Goal: Task Accomplishment & Management: Use online tool/utility

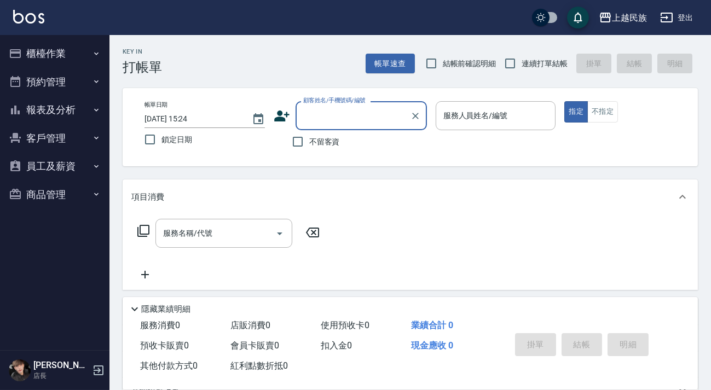
click at [44, 130] on button "客戶管理" at bounding box center [54, 138] width 101 height 28
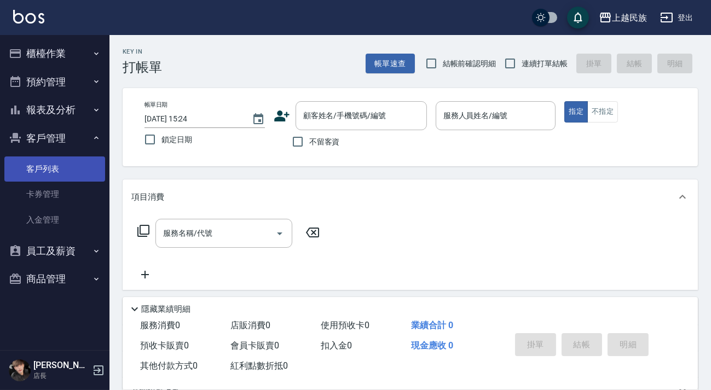
click at [59, 167] on link "客戶列表" at bounding box center [54, 168] width 101 height 25
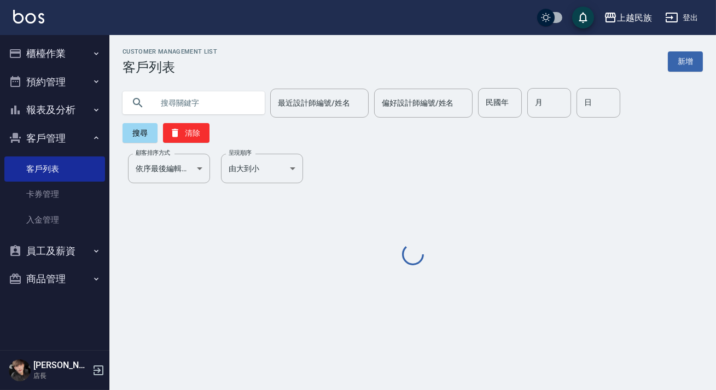
click at [230, 106] on input "text" at bounding box center [204, 103] width 103 height 30
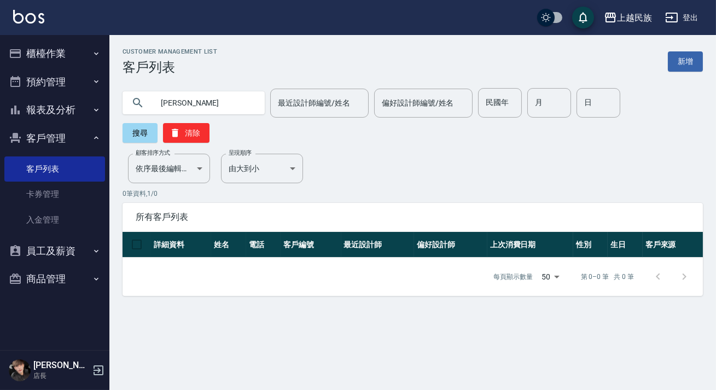
type input "許"
type input "09386"
click at [51, 50] on button "櫃檯作業" at bounding box center [54, 53] width 101 height 28
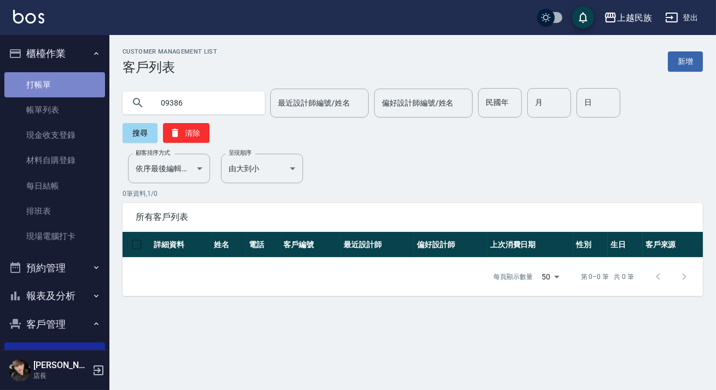
click at [57, 80] on link "打帳單" at bounding box center [54, 84] width 101 height 25
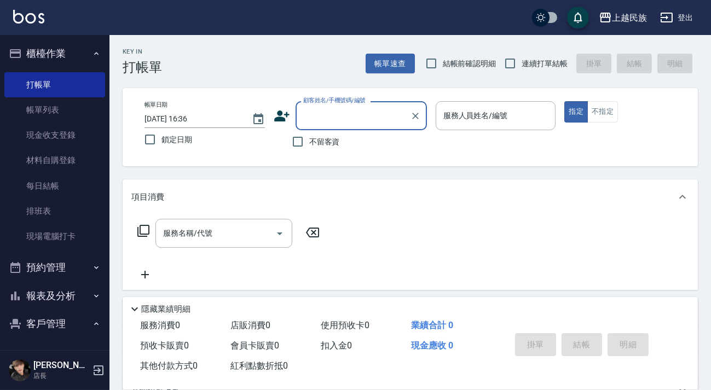
click at [531, 66] on span "連續打單結帳" at bounding box center [544, 63] width 46 height 11
click at [521, 66] on input "連續打單結帳" at bounding box center [509, 63] width 23 height 23
checkbox input "true"
click at [317, 123] on input "顧客姓名/手機號碼/編號" at bounding box center [352, 115] width 105 height 19
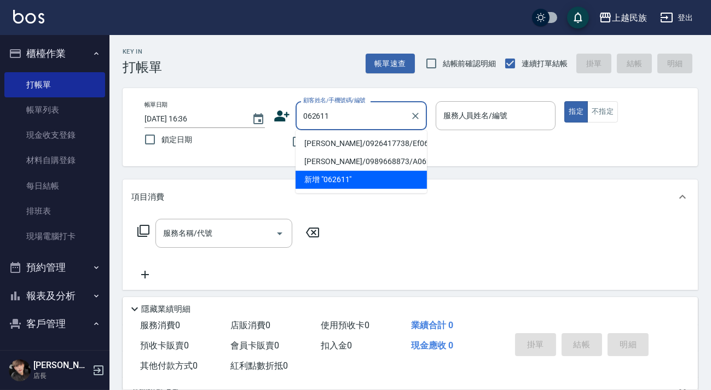
click at [372, 143] on li "[PERSON_NAME]/0926417738/Ef062611" at bounding box center [360, 144] width 131 height 18
type input "[PERSON_NAME]/0926417738/Ef062611"
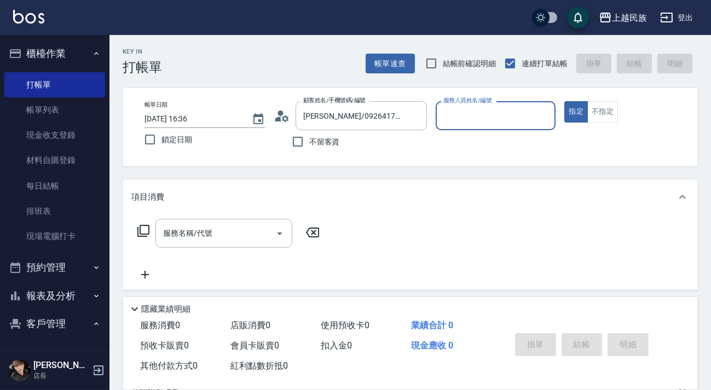
type input "Effie-5"
click at [564, 101] on button "指定" at bounding box center [576, 111] width 24 height 21
type button "true"
click at [138, 226] on icon at bounding box center [143, 230] width 13 height 13
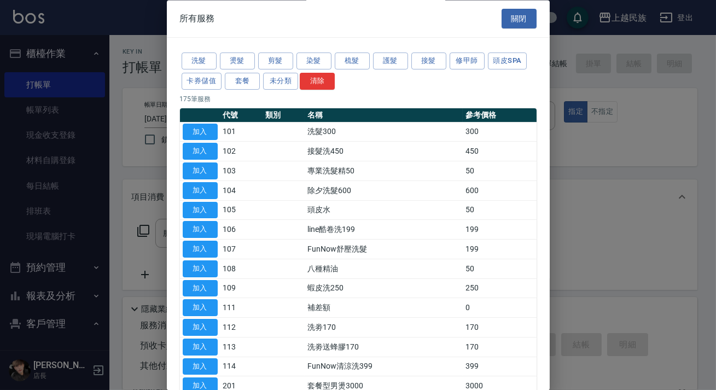
click at [231, 64] on button "燙髮" at bounding box center [237, 61] width 35 height 17
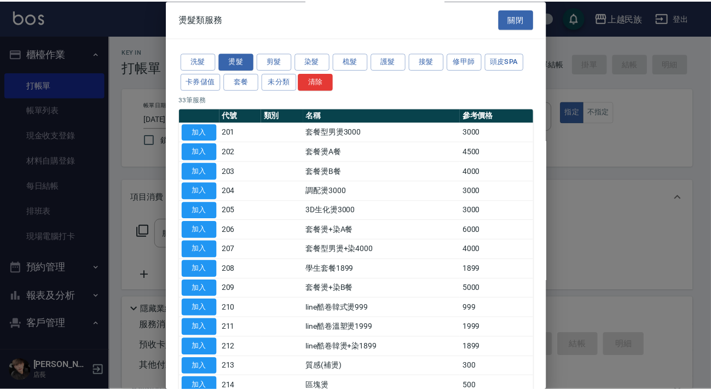
scroll to position [149, 0]
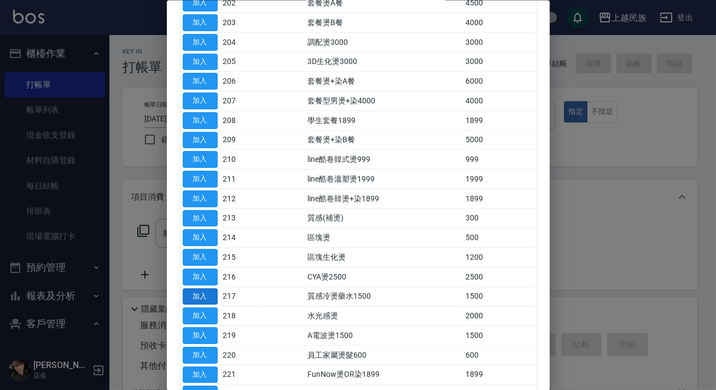
click at [212, 300] on button "加入" at bounding box center [200, 296] width 35 height 17
type input "質感冷燙藥水1500(217)"
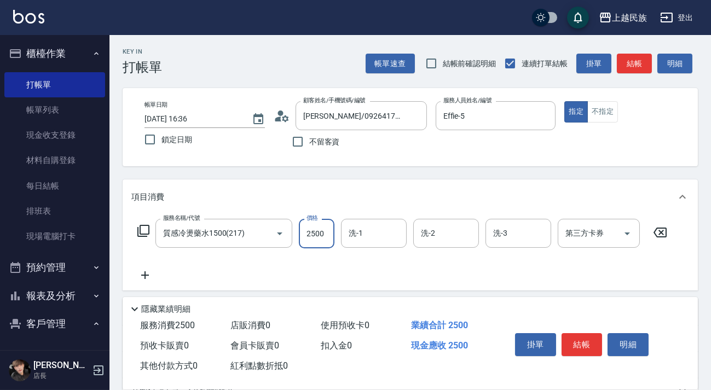
type input "2500"
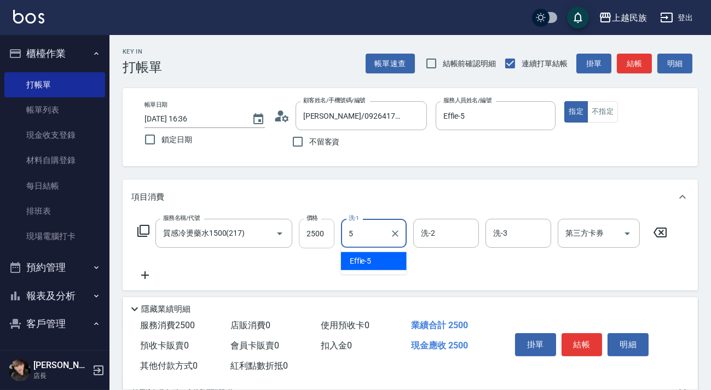
type input "Effie-5"
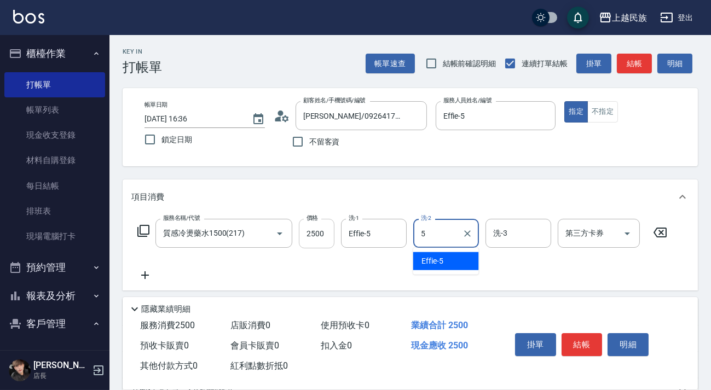
type input "Effie-5"
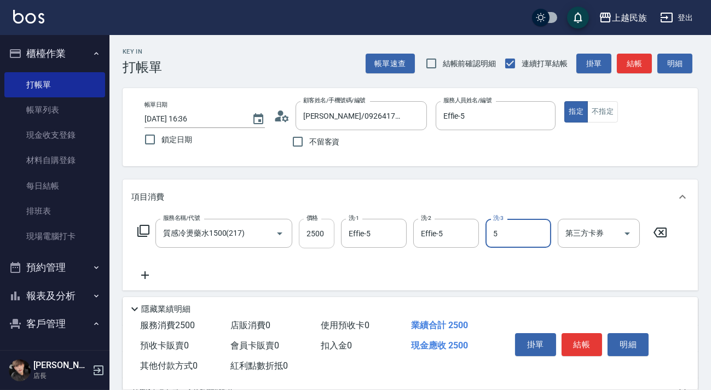
type input "Effie-5"
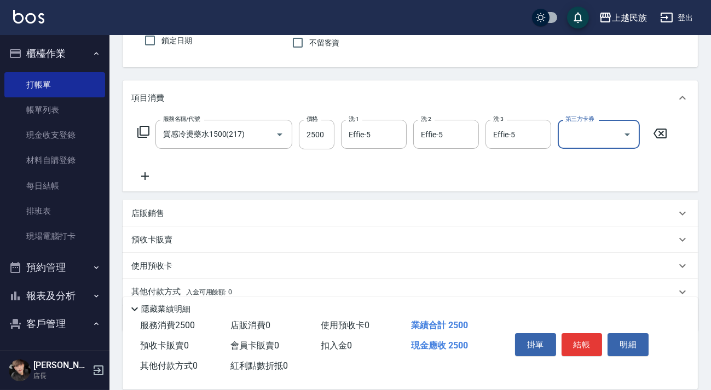
click at [228, 214] on div "店販銷售" at bounding box center [403, 213] width 544 height 11
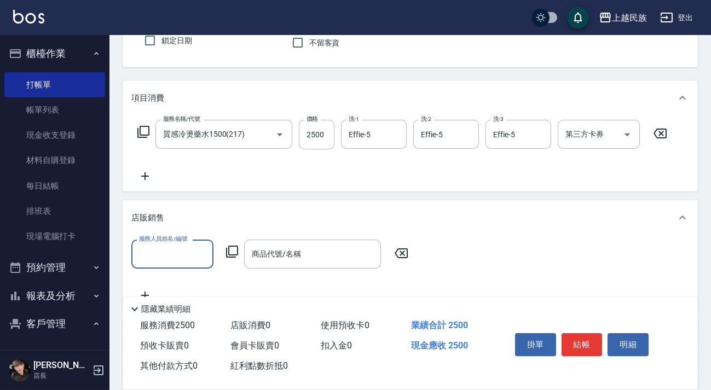
scroll to position [0, 0]
type input "Effie-5"
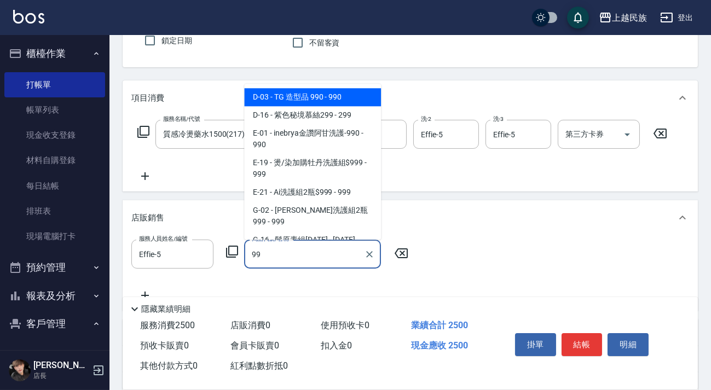
type input "9"
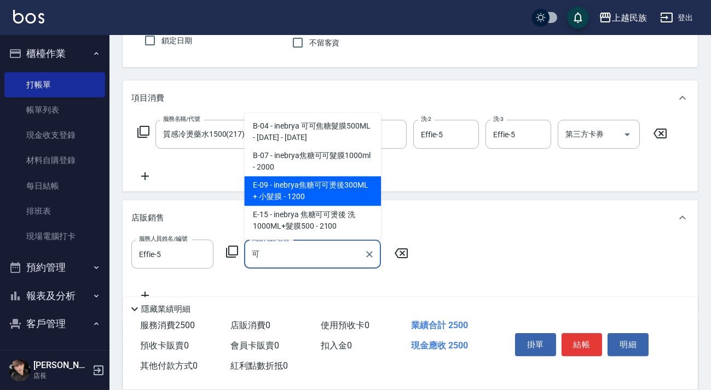
click at [347, 194] on span "E-09 - inebrya焦糖可可燙後300ML + 小髮膜 - 1200" at bounding box center [312, 191] width 137 height 30
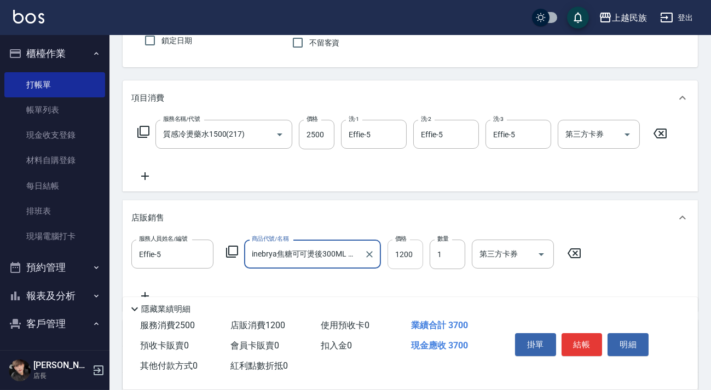
type input "inebrya焦糖可可燙後300ML + 小髮膜"
click at [408, 252] on input "1200" at bounding box center [405, 255] width 36 height 30
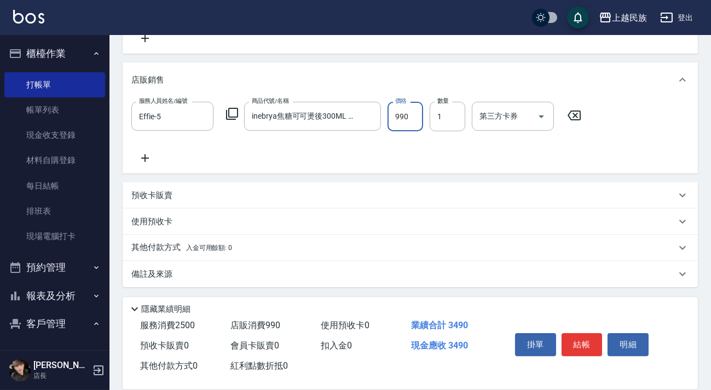
type input "990"
click at [240, 247] on div "其他付款方式 入金可用餘額: 0" at bounding box center [403, 248] width 544 height 12
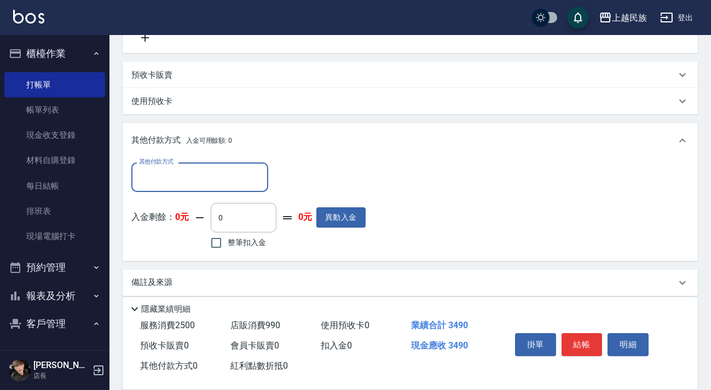
scroll to position [0, 0]
click at [238, 177] on input "其他付款方式" at bounding box center [199, 176] width 127 height 19
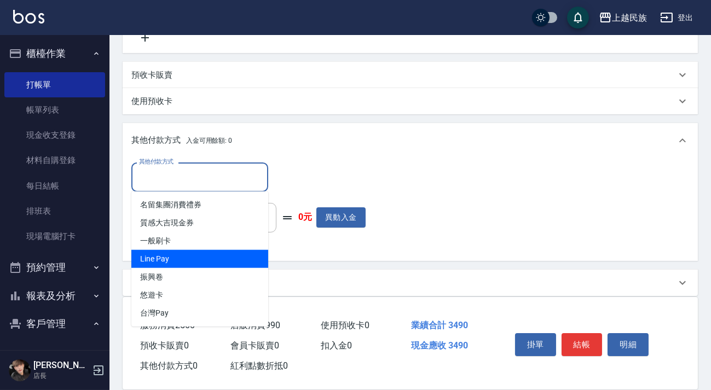
click at [228, 250] on span "Line Pay" at bounding box center [199, 259] width 137 height 18
type input "Line Pay"
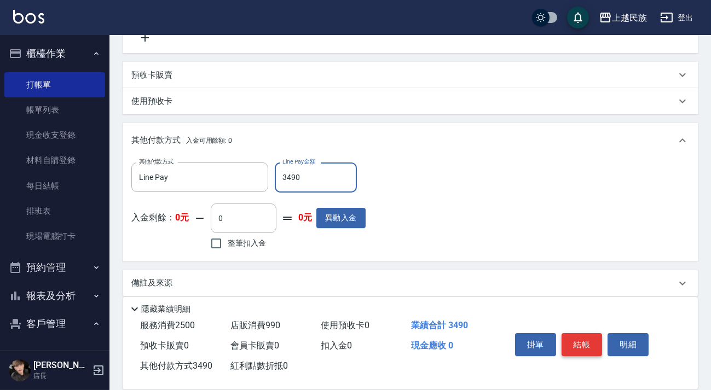
type input "3490"
click at [577, 336] on button "結帳" at bounding box center [581, 344] width 41 height 23
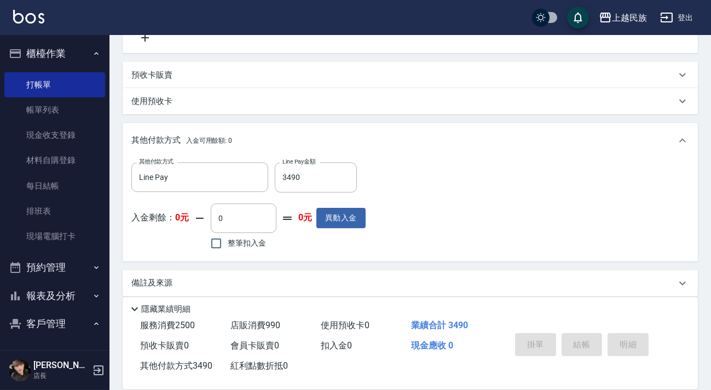
type input "[DATE] 16:37"
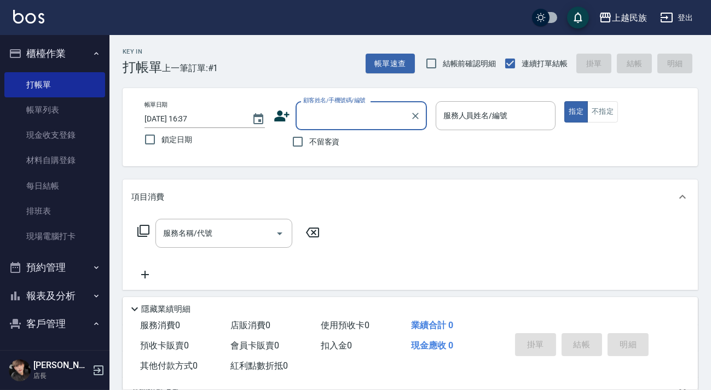
click at [315, 131] on label "不留客資" at bounding box center [313, 141] width 54 height 23
click at [309, 131] on input "不留客資" at bounding box center [297, 141] width 23 height 23
checkbox input "true"
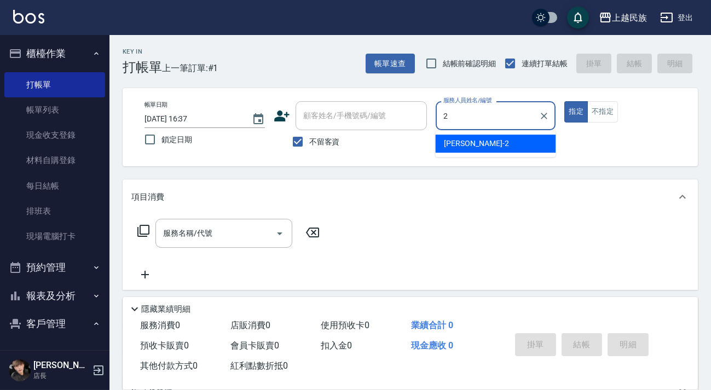
type input "[PERSON_NAME]-2"
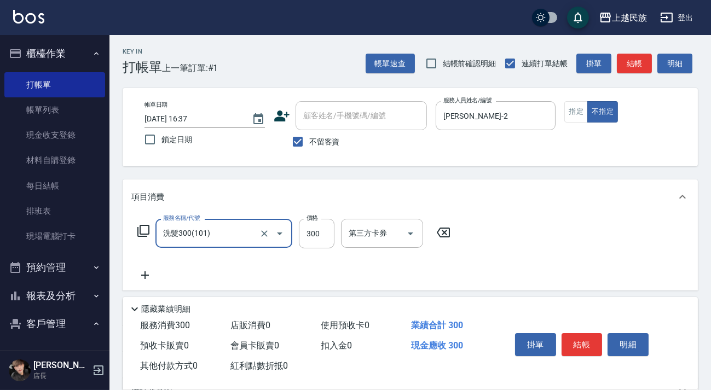
type input "洗髮300(101)"
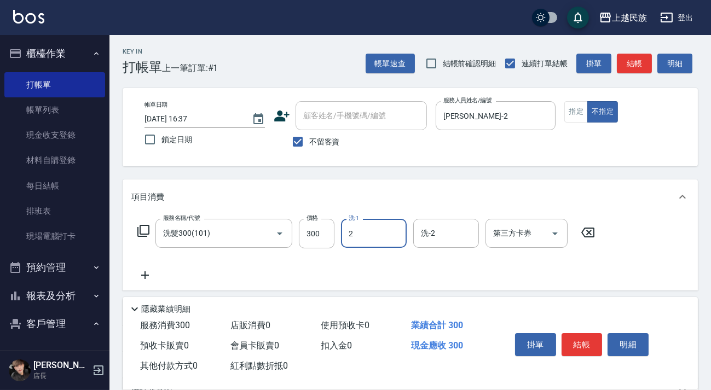
type input "[PERSON_NAME]-2"
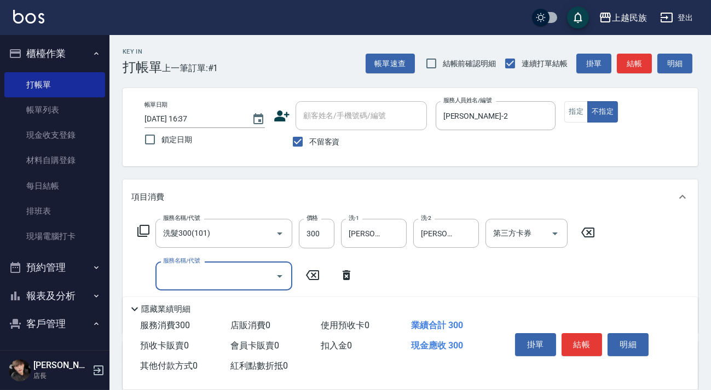
click at [344, 272] on icon at bounding box center [346, 275] width 8 height 10
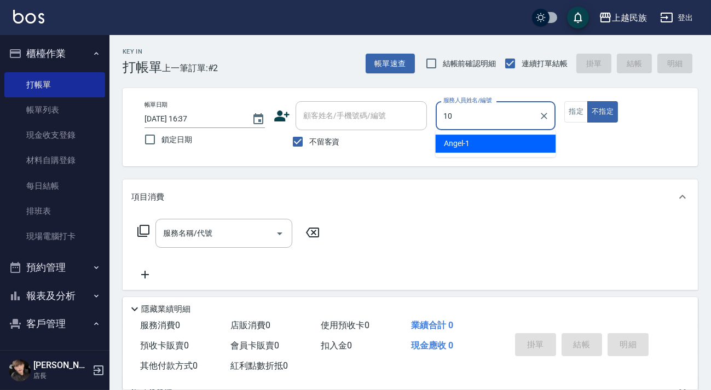
type input "Ula-10"
type button "false"
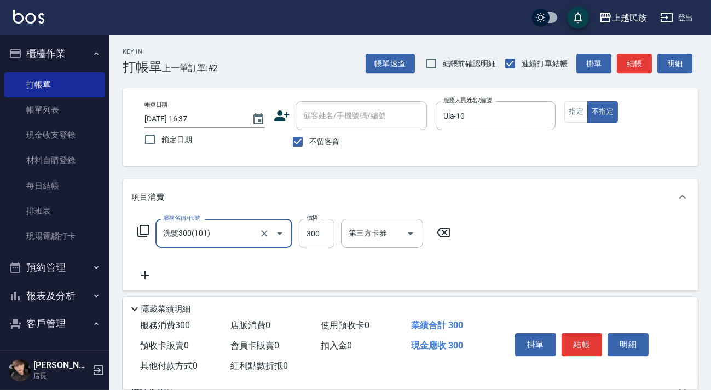
type input "洗髮300(101)"
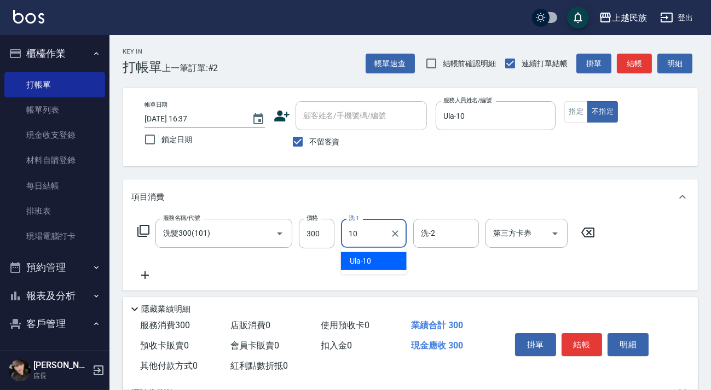
type input "Ula-10"
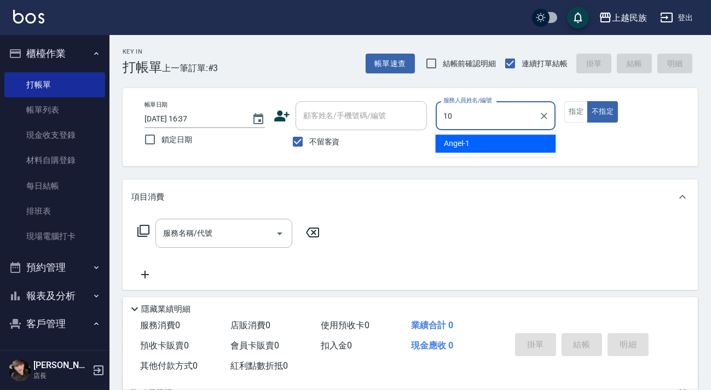
type input "Ula-10"
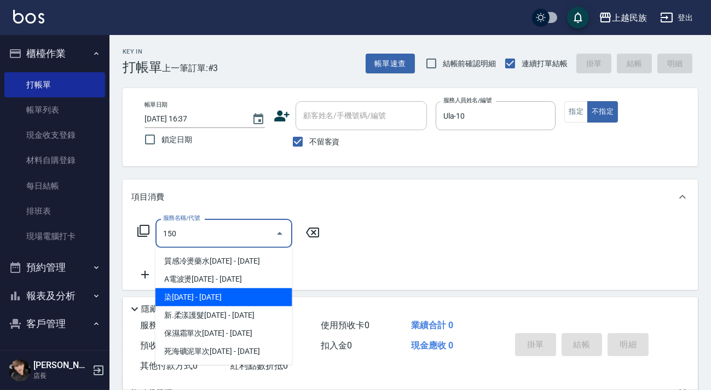
drag, startPoint x: 210, startPoint y: 296, endPoint x: 264, endPoint y: 278, distance: 57.1
click at [211, 295] on span "染[DATE] - [DATE]" at bounding box center [223, 297] width 137 height 18
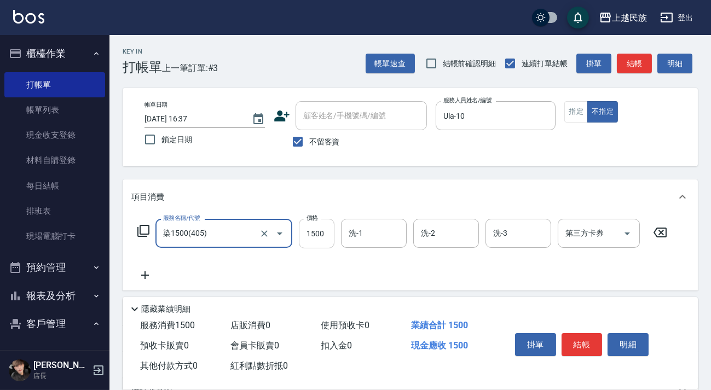
type input "染1500(405)"
click at [321, 237] on input "1500" at bounding box center [317, 234] width 36 height 30
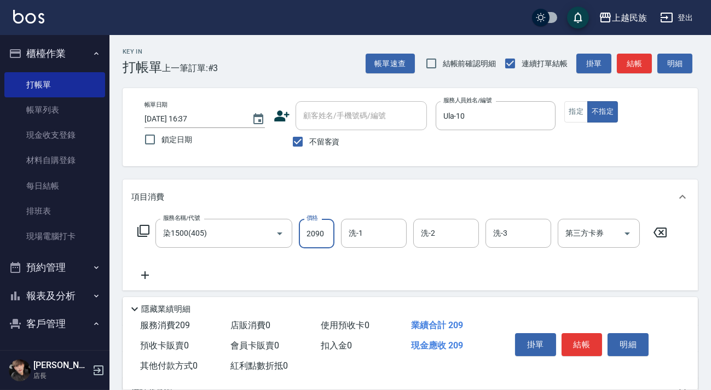
type input "2090"
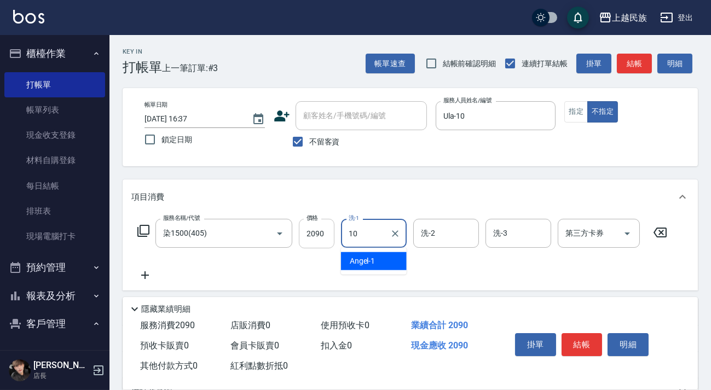
type input "Ula-10"
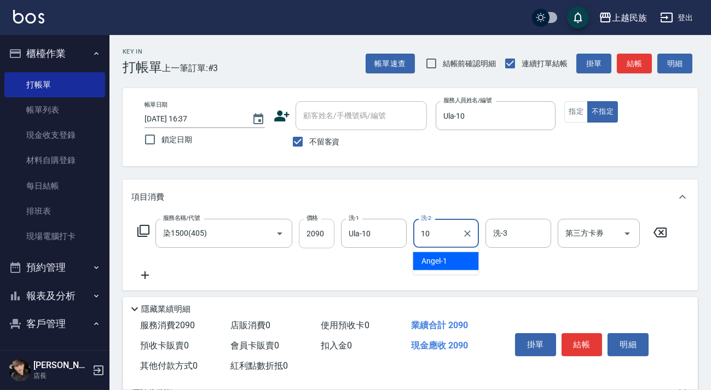
type input "Ula-10"
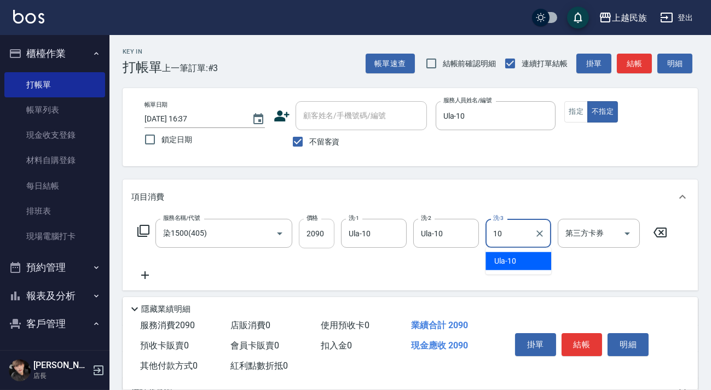
type input "Ula-10"
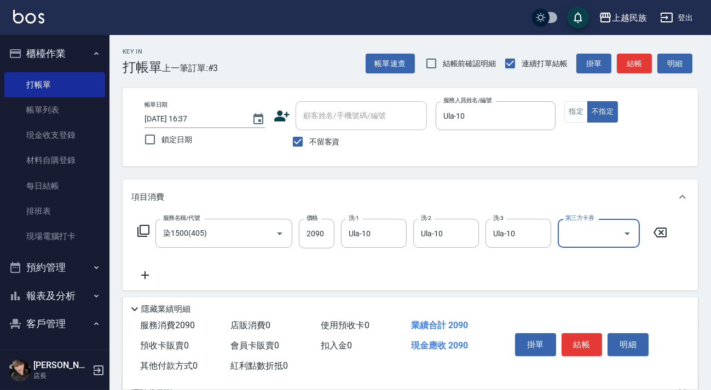
scroll to position [49, 0]
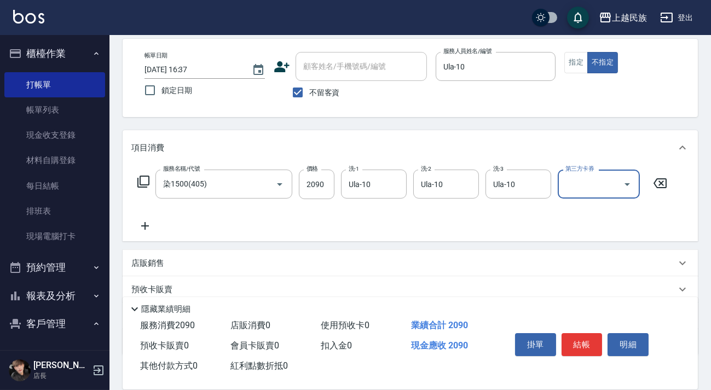
click at [254, 264] on div "店販銷售" at bounding box center [403, 263] width 544 height 11
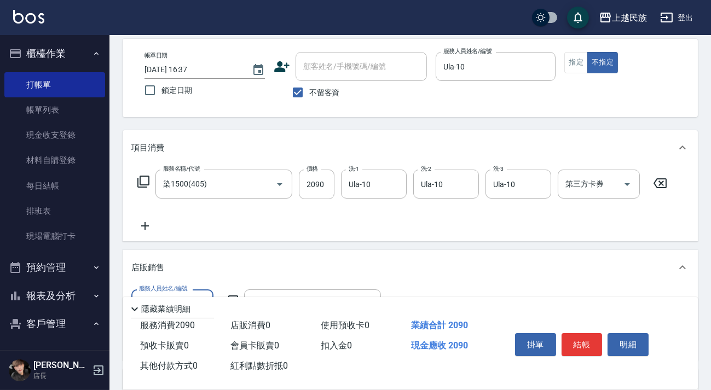
scroll to position [99, 0]
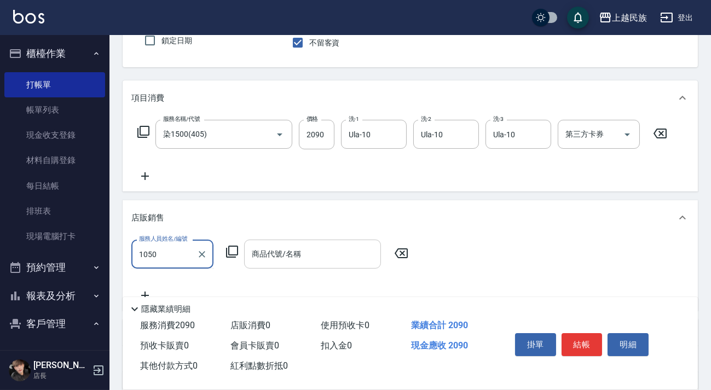
type input "1050"
click at [290, 247] on div "商品代號/名稱 商品代號/名稱" at bounding box center [312, 254] width 137 height 29
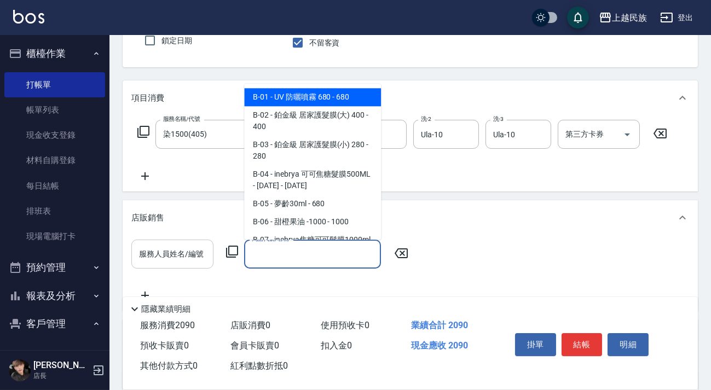
click at [188, 246] on div "服務人員姓名/編號 服務人員姓名/編號" at bounding box center [172, 254] width 82 height 29
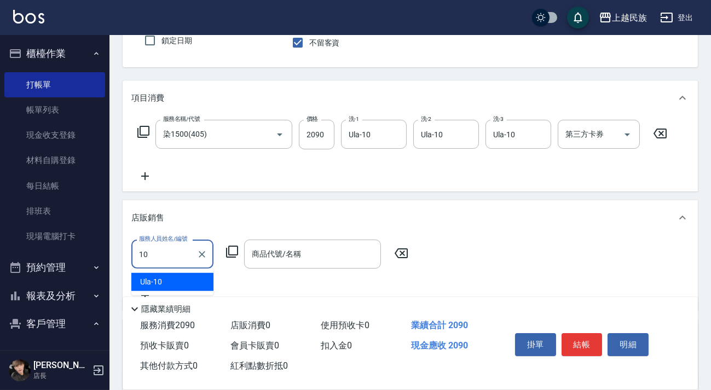
type input "Ula-10"
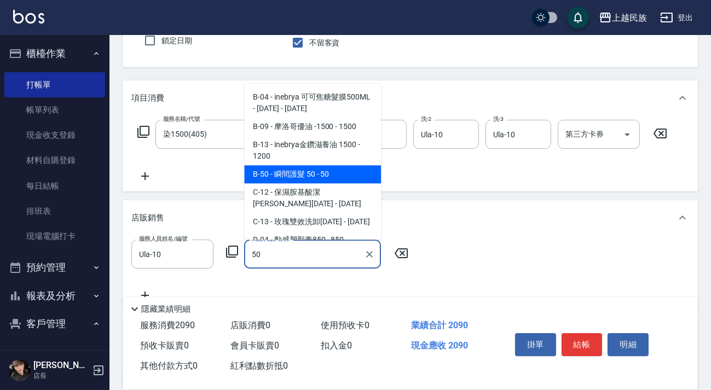
click at [257, 177] on span "B-50 - 瞬間護髮 50 - 50" at bounding box center [312, 174] width 137 height 18
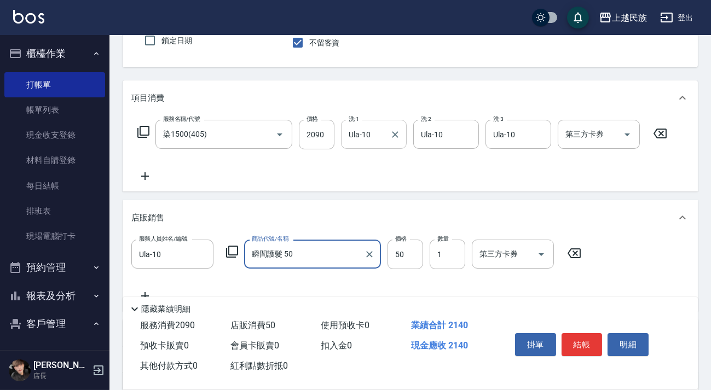
scroll to position [0, 0]
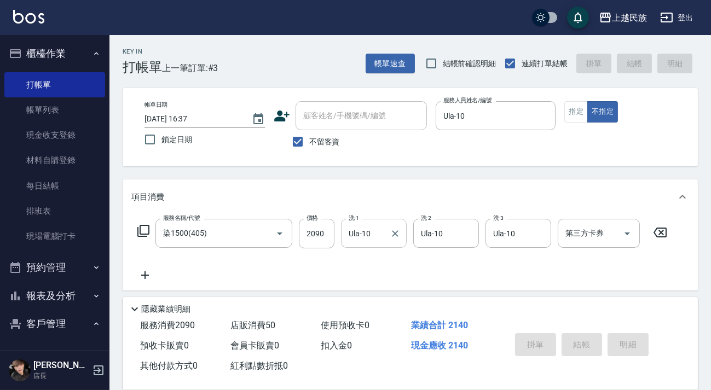
type input "瞬間護髮 50"
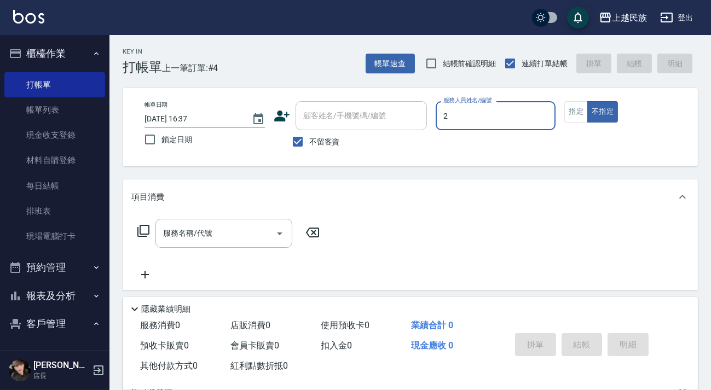
type input "[PERSON_NAME]-2"
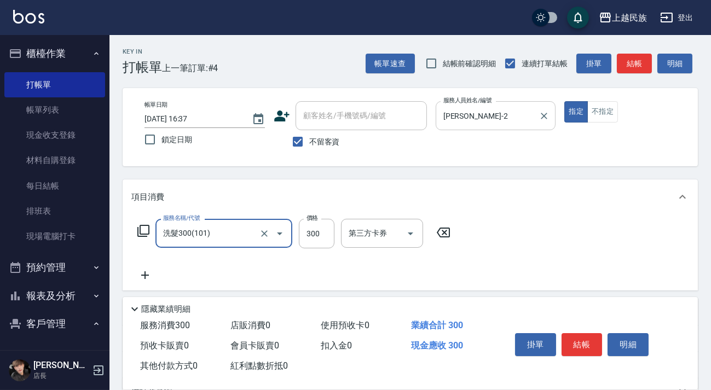
type input "洗髮300(101)"
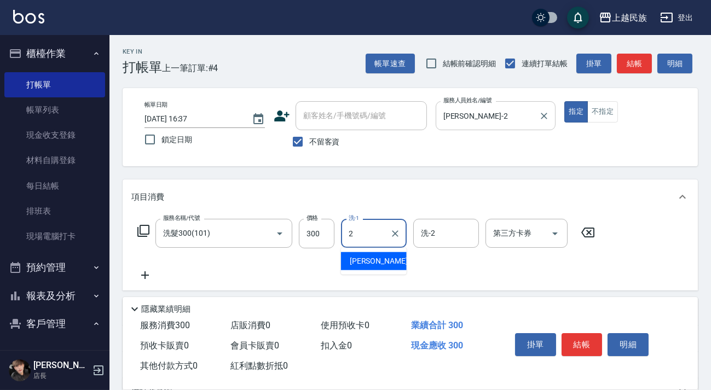
type input "[PERSON_NAME]-2"
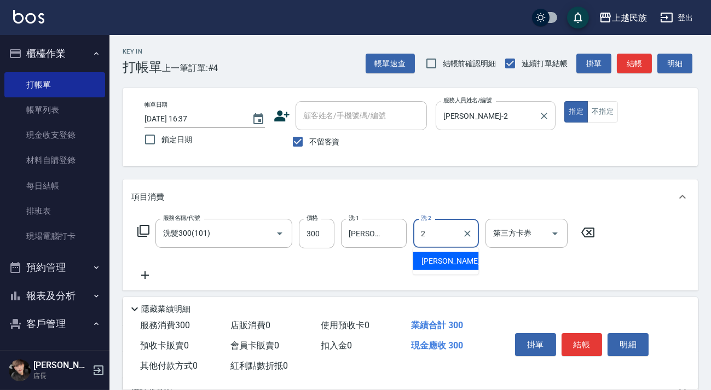
type input "[PERSON_NAME]-2"
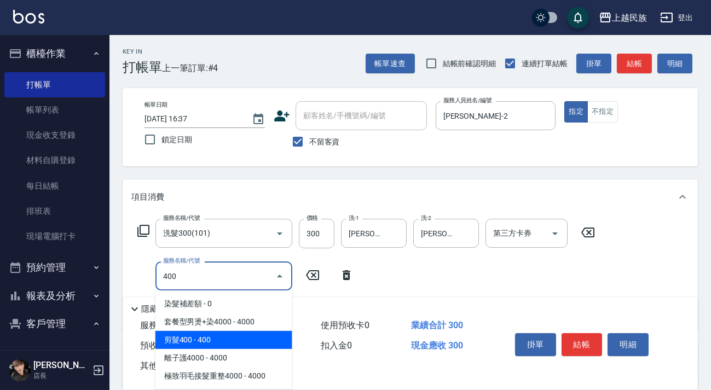
click at [275, 335] on span "剪髮400 - 400" at bounding box center [223, 340] width 137 height 18
type input "剪髮400(303)"
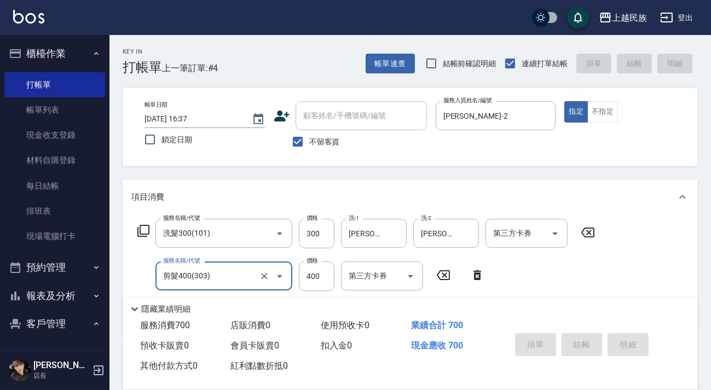
type input "[DATE] 16:38"
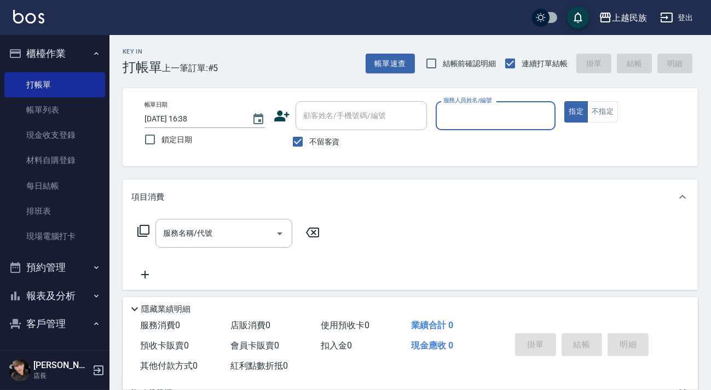
click at [312, 147] on span "不留客資" at bounding box center [324, 141] width 31 height 11
click at [357, 106] on input "顧客姓名/手機號碼/編號" at bounding box center [360, 115] width 121 height 19
drag, startPoint x: 332, startPoint y: 142, endPoint x: 340, endPoint y: 126, distance: 17.6
click at [332, 142] on span "不留客資" at bounding box center [324, 141] width 31 height 11
click at [309, 142] on input "不留客資" at bounding box center [297, 141] width 23 height 23
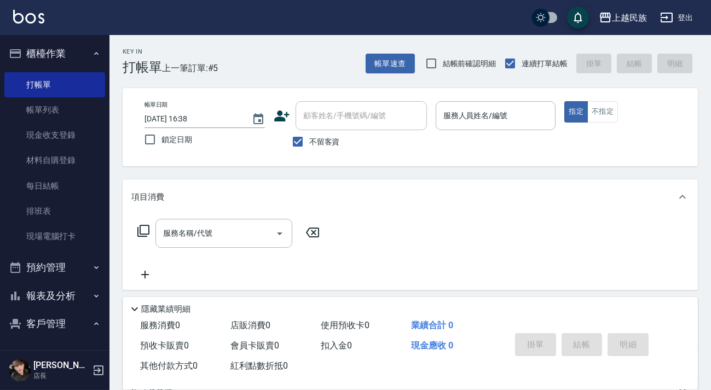
checkbox input "false"
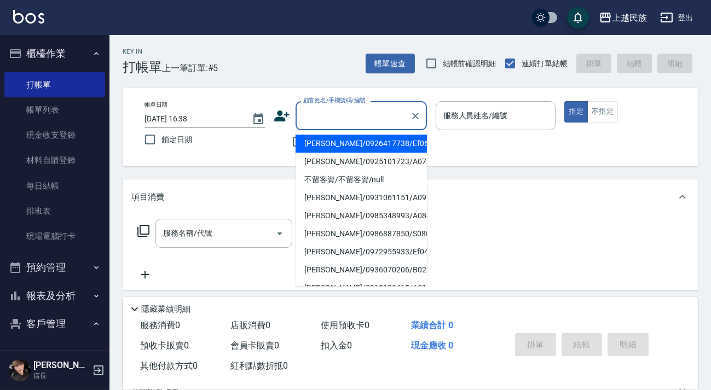
click at [350, 111] on div "顧客姓名/手機號碼/編號 顧客姓名/手機號碼/編號" at bounding box center [360, 115] width 131 height 29
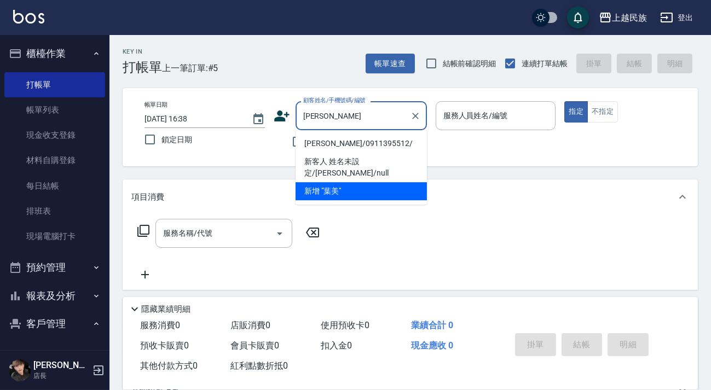
click at [357, 142] on li "[PERSON_NAME]/0911395512/" at bounding box center [360, 144] width 131 height 18
type input "[PERSON_NAME]/0911395512/"
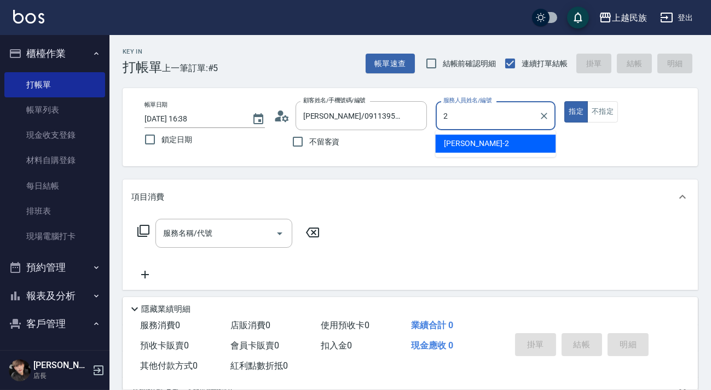
type input "[PERSON_NAME]-2"
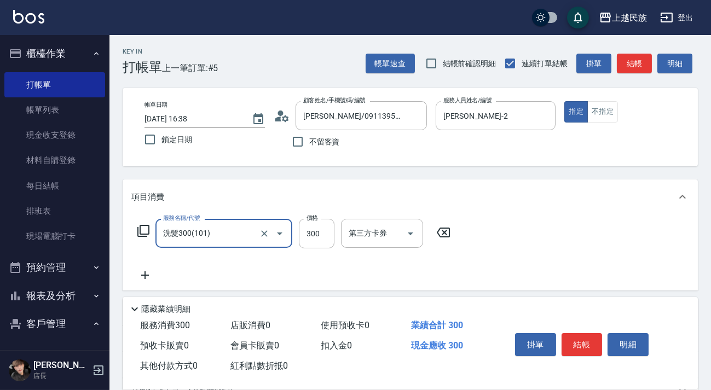
type input "洗髮300(101)"
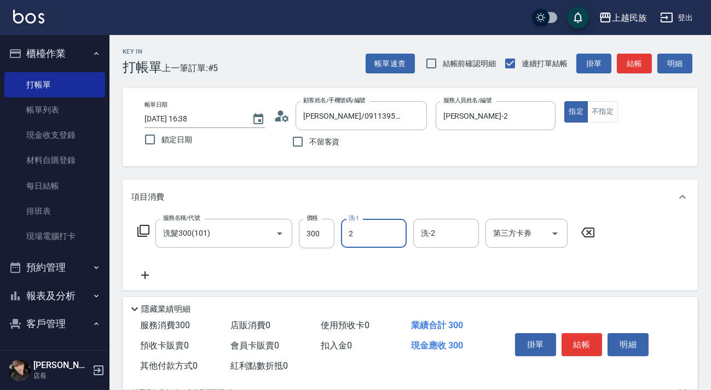
type input "[PERSON_NAME]-2"
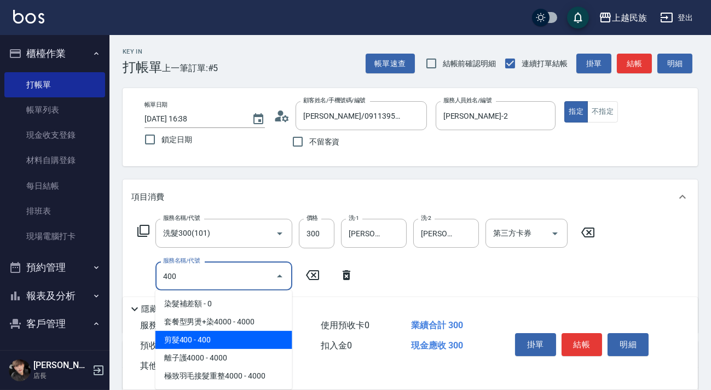
click at [245, 339] on span "剪髮400 - 400" at bounding box center [223, 340] width 137 height 18
type input "剪髮400(303)"
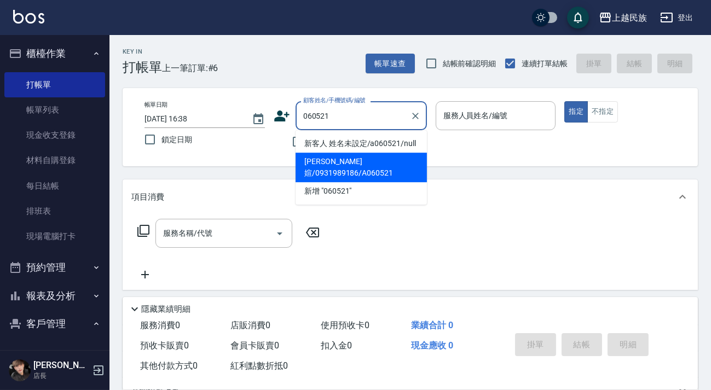
click at [386, 159] on li "[PERSON_NAME]媗/0931989186/A060521" at bounding box center [360, 168] width 131 height 30
type input "[PERSON_NAME]媗/0931989186/A060521"
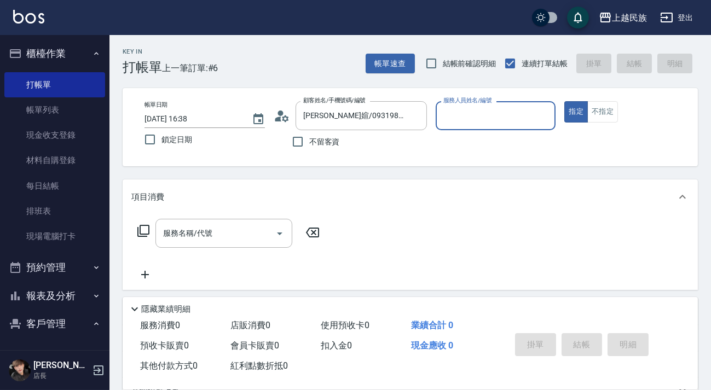
type input "[PERSON_NAME]-2"
click at [564, 101] on button "指定" at bounding box center [576, 111] width 24 height 21
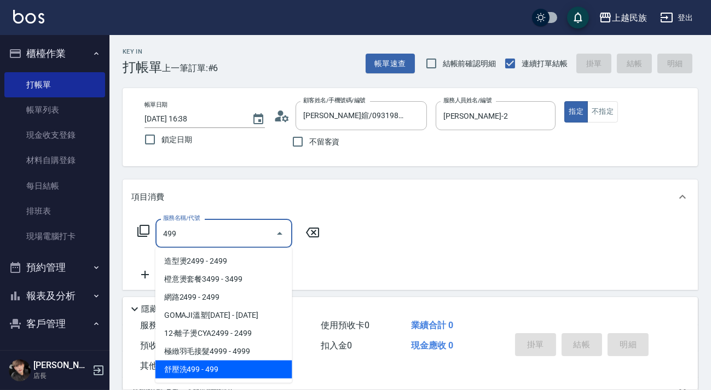
click at [243, 376] on span "舒壓洗499 - 499" at bounding box center [223, 370] width 137 height 18
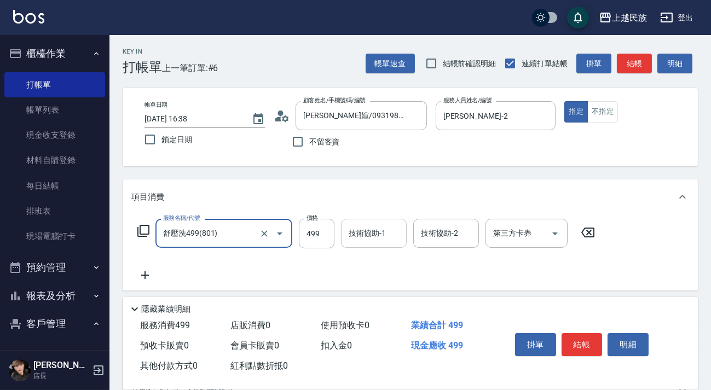
type input "舒壓洗499(801)"
click at [361, 230] on div "技術協助-1 技術協助-1" at bounding box center [374, 233] width 66 height 29
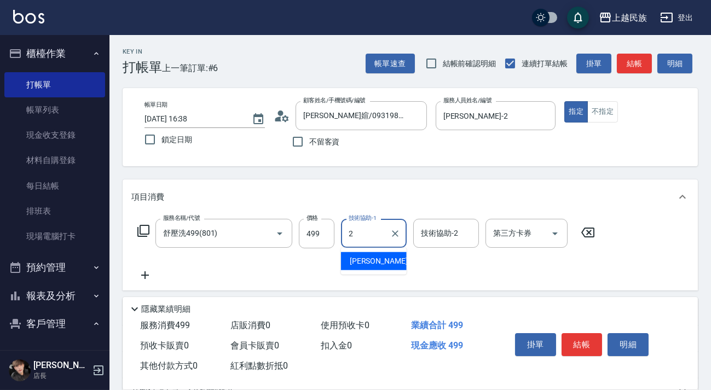
type input "[PERSON_NAME]-2"
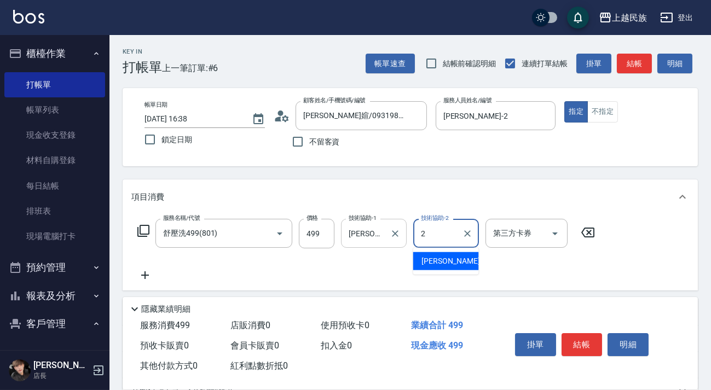
type input "[PERSON_NAME]-2"
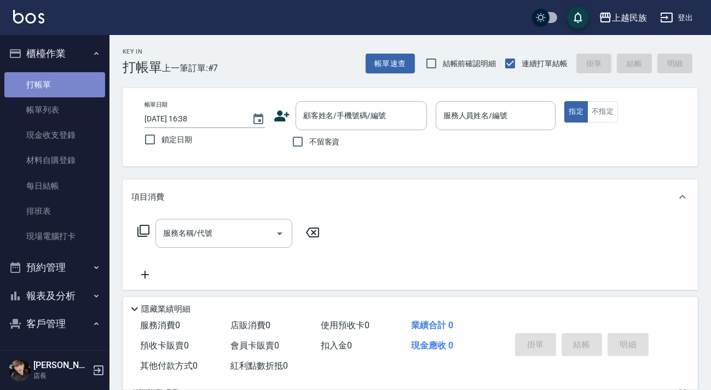
click at [64, 96] on link "打帳單" at bounding box center [54, 84] width 101 height 25
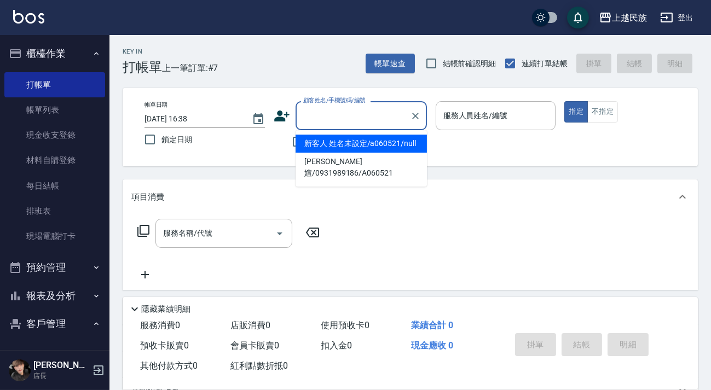
click at [392, 120] on input "顧客姓名/手機號碼/編號" at bounding box center [352, 115] width 105 height 19
click at [317, 141] on li "[PERSON_NAME]/0975325619/A061111" at bounding box center [360, 144] width 131 height 18
type input "[PERSON_NAME]/0975325619/A061111"
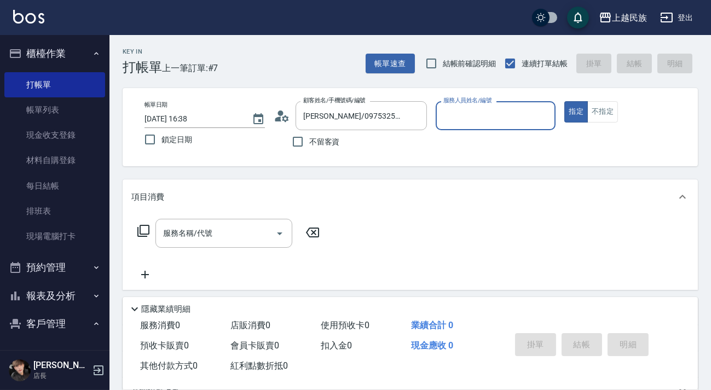
type input "[PERSON_NAME]-2"
click at [564, 101] on button "指定" at bounding box center [576, 111] width 24 height 21
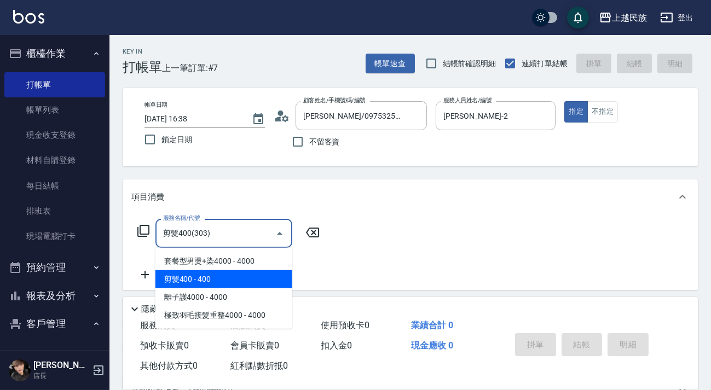
type input "剪髮400(303)"
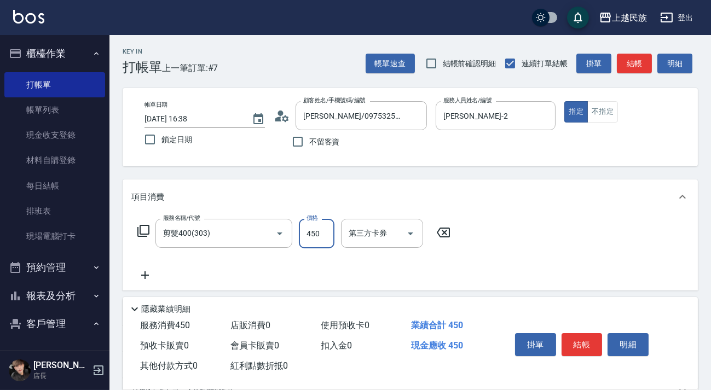
scroll to position [143, 0]
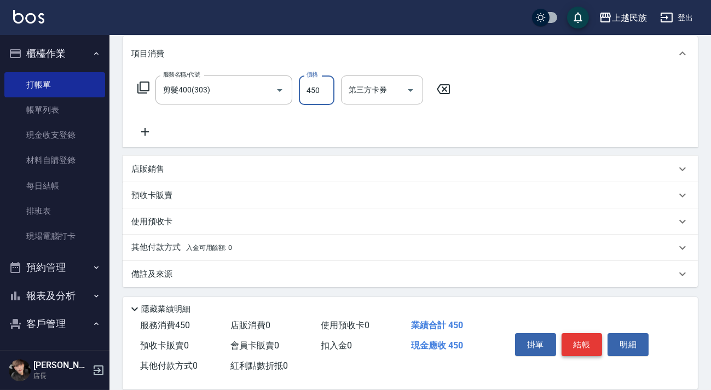
type input "450"
click at [576, 333] on button "結帳" at bounding box center [581, 344] width 41 height 23
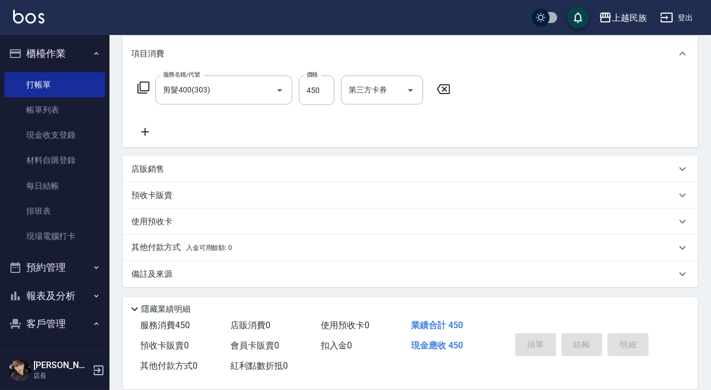
scroll to position [0, 0]
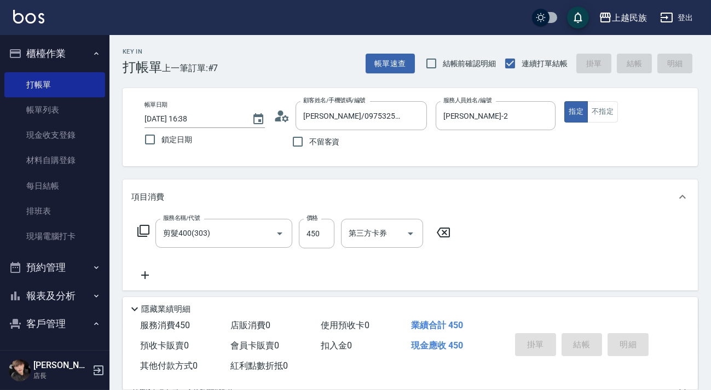
type input "[DATE] 17:01"
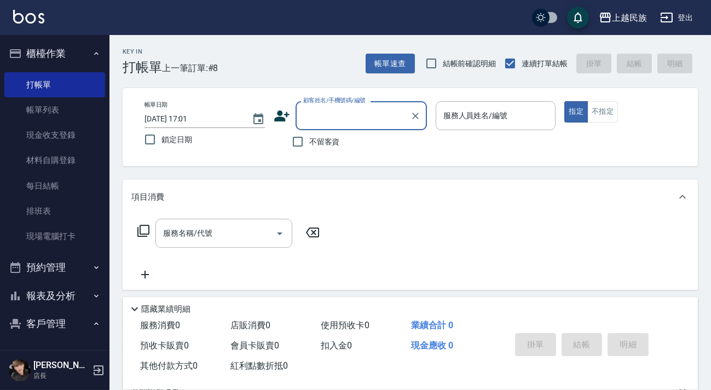
click at [26, 16] on img at bounding box center [28, 17] width 31 height 14
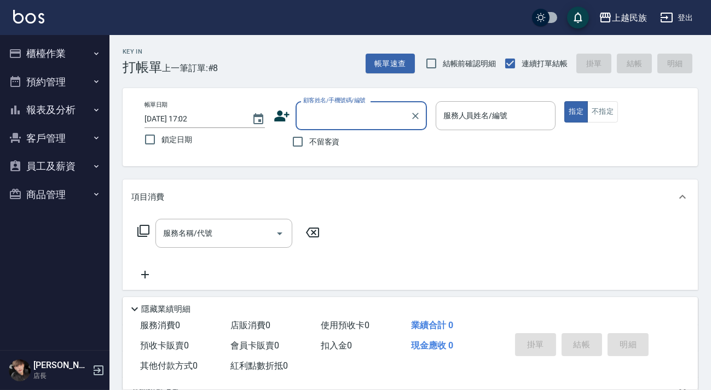
drag, startPoint x: 67, startPoint y: 45, endPoint x: 58, endPoint y: 53, distance: 11.6
click at [63, 45] on button "櫃檯作業" at bounding box center [54, 53] width 101 height 28
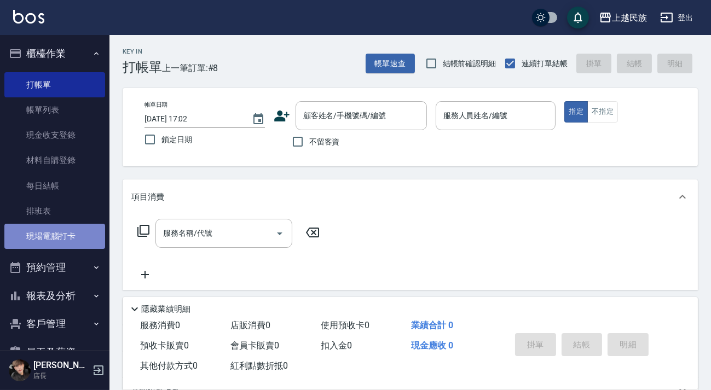
click at [73, 246] on link "現場電腦打卡" at bounding box center [54, 236] width 101 height 25
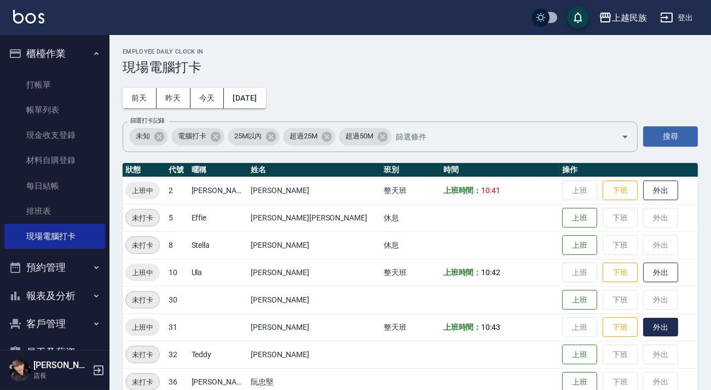
click at [643, 330] on button "外出" at bounding box center [660, 327] width 35 height 19
click at [643, 328] on button "歸來" at bounding box center [660, 327] width 35 height 19
